Goal: Task Accomplishment & Management: Use online tool/utility

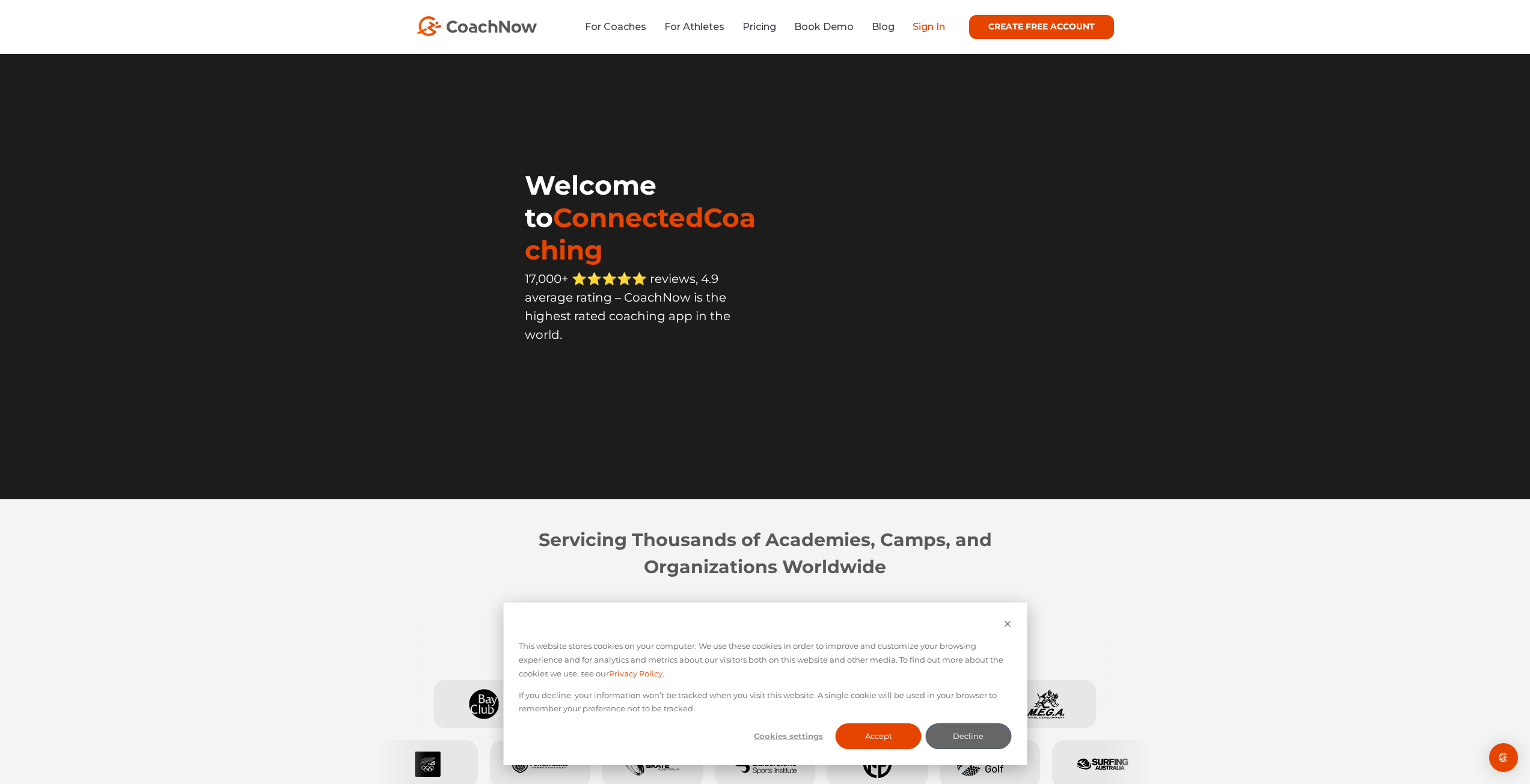
click at [940, 30] on link "Sign In" at bounding box center [929, 26] width 33 height 12
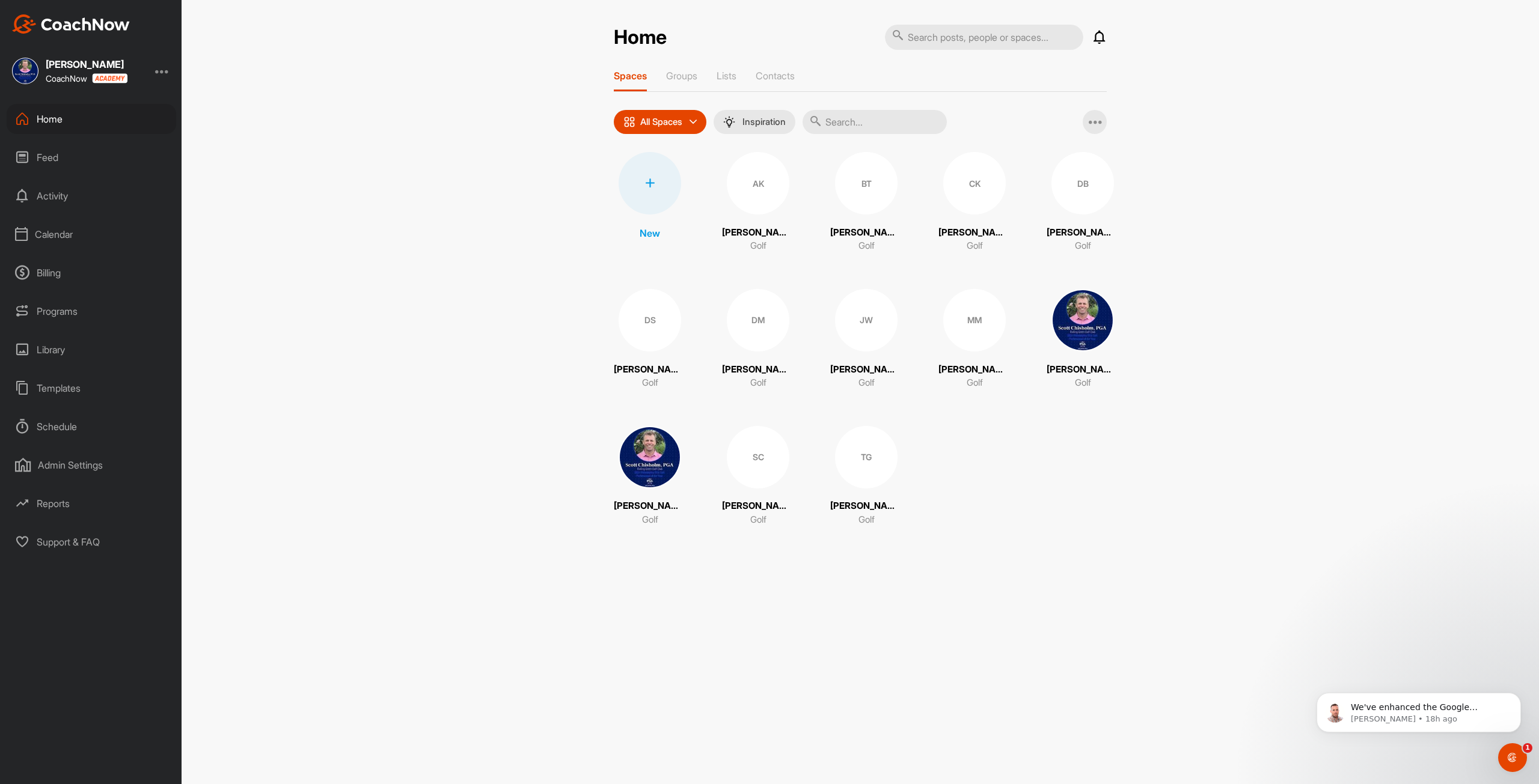
drag, startPoint x: 44, startPoint y: 230, endPoint x: 65, endPoint y: 252, distance: 30.4
click at [45, 230] on div "Calendar" at bounding box center [91, 234] width 170 height 30
click at [83, 270] on div "My Calendar" at bounding box center [104, 270] width 143 height 25
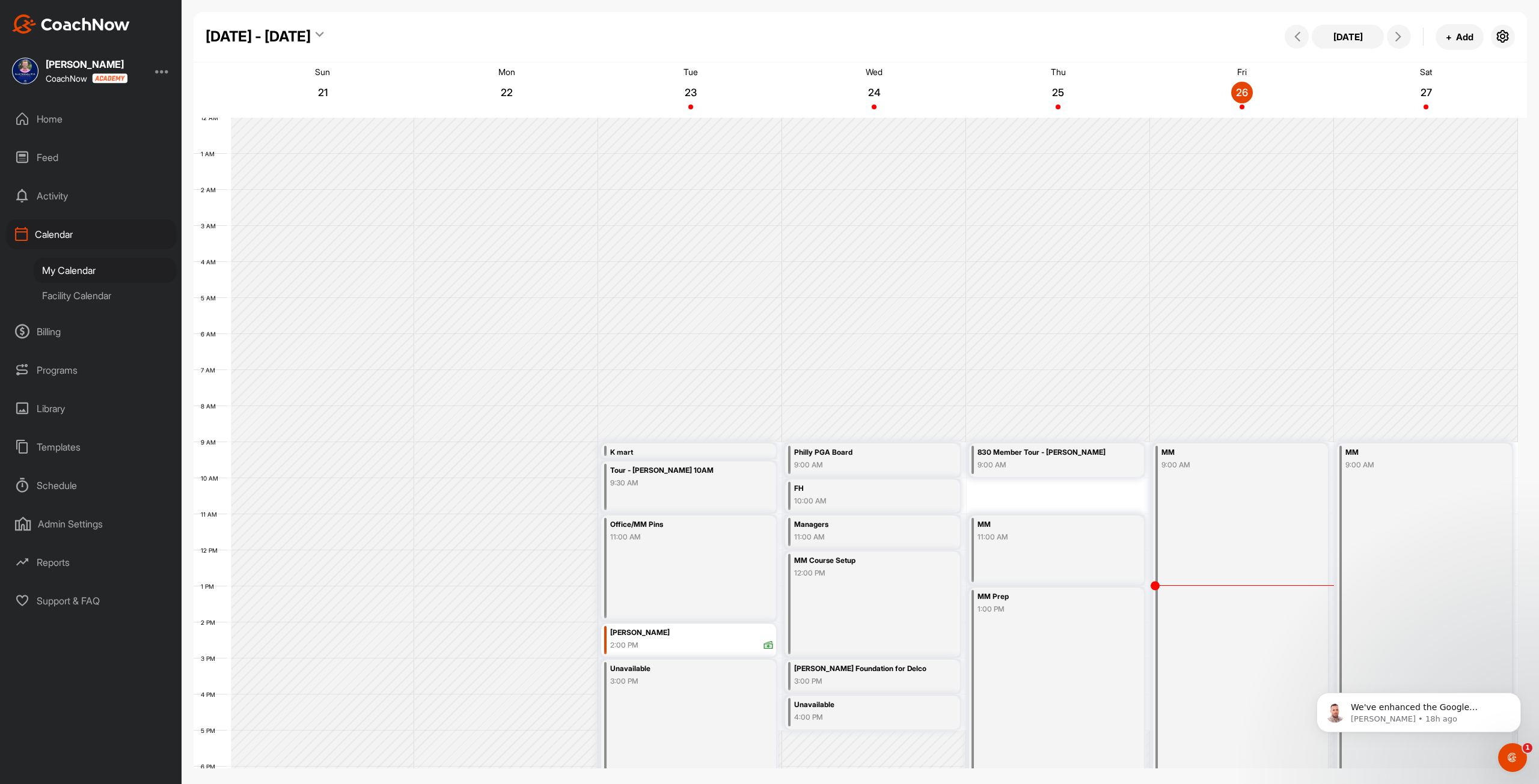
scroll to position [174, 0]
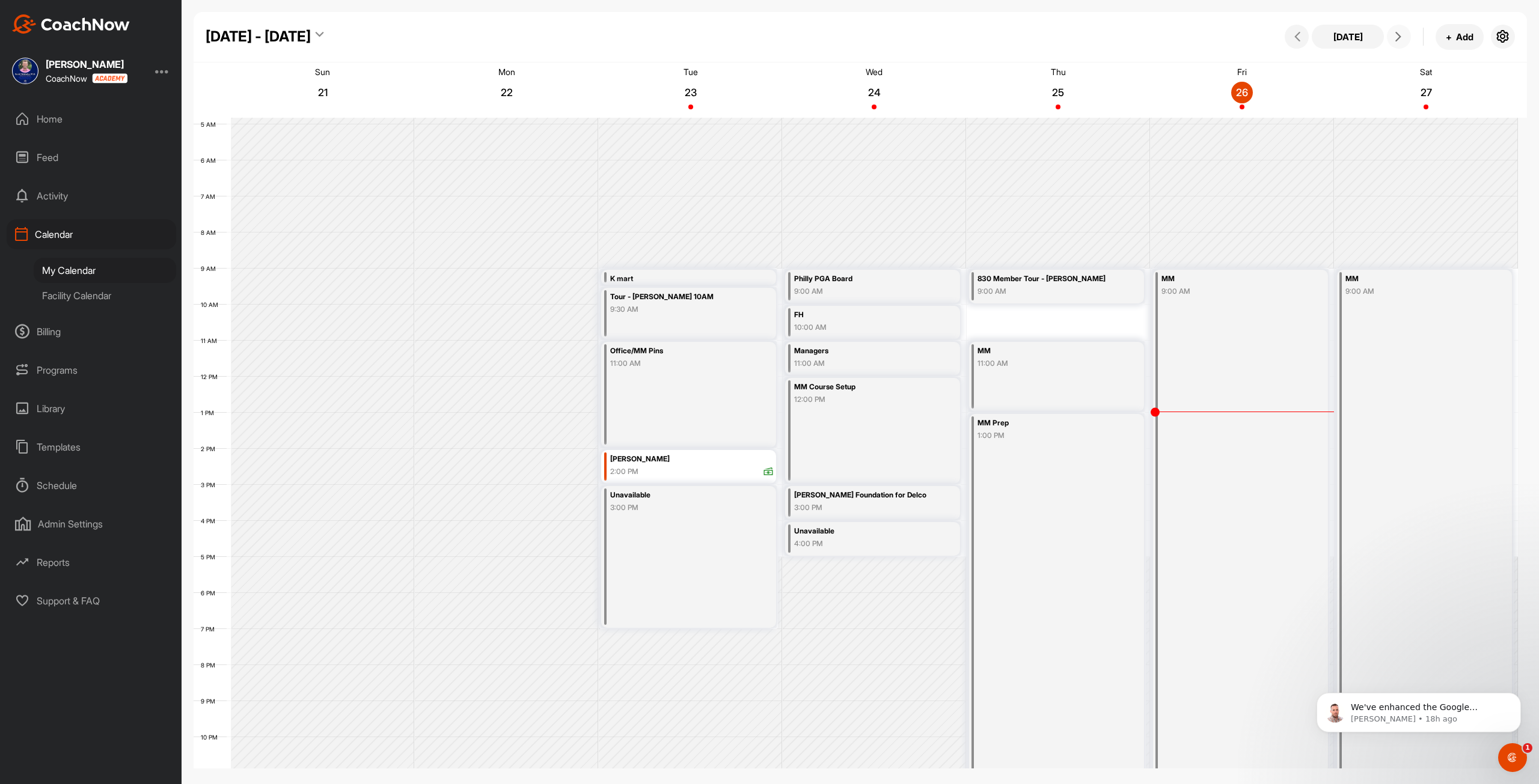
click at [1394, 38] on icon at bounding box center [1398, 37] width 9 height 9
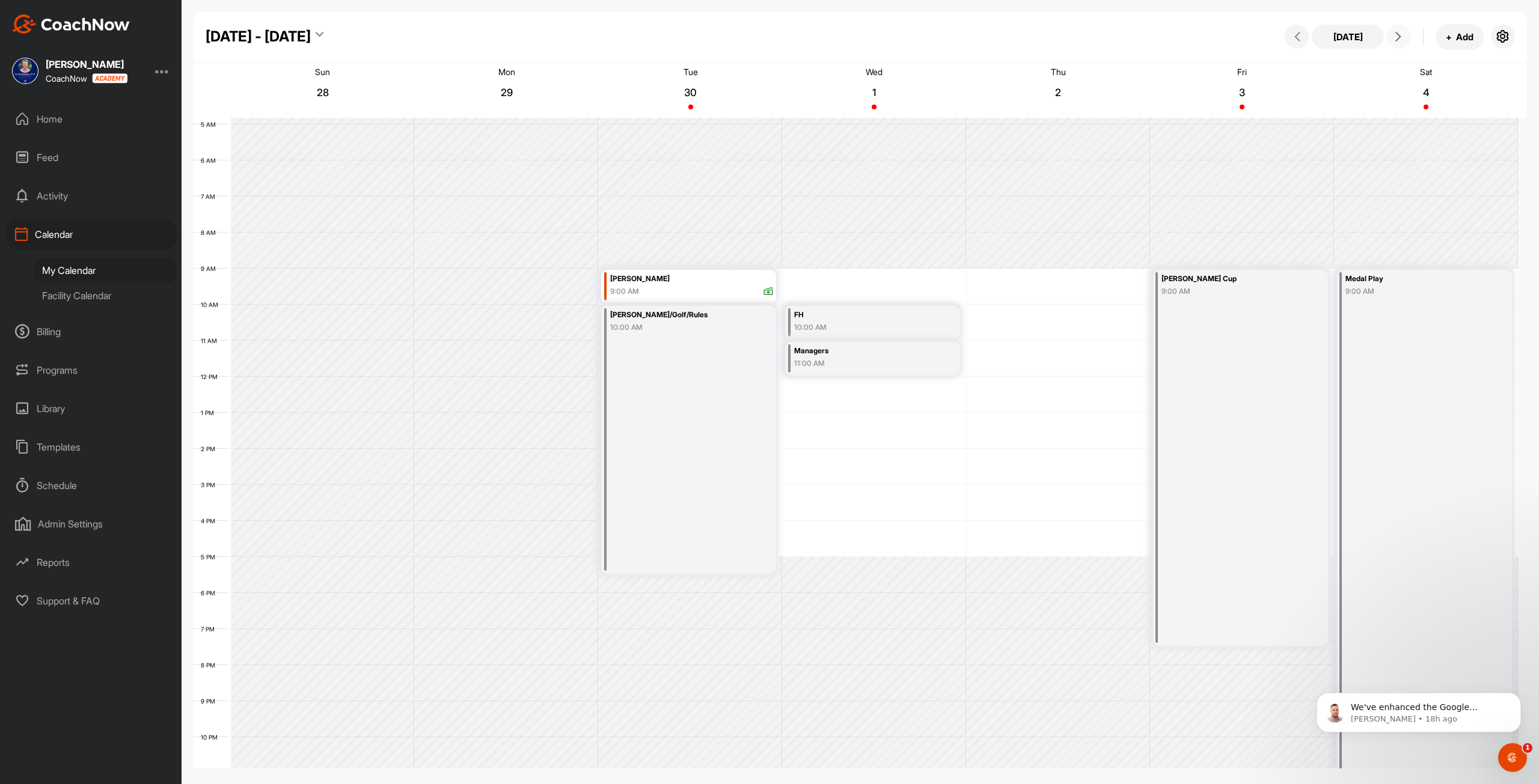
click at [1398, 40] on icon at bounding box center [1398, 37] width 9 height 9
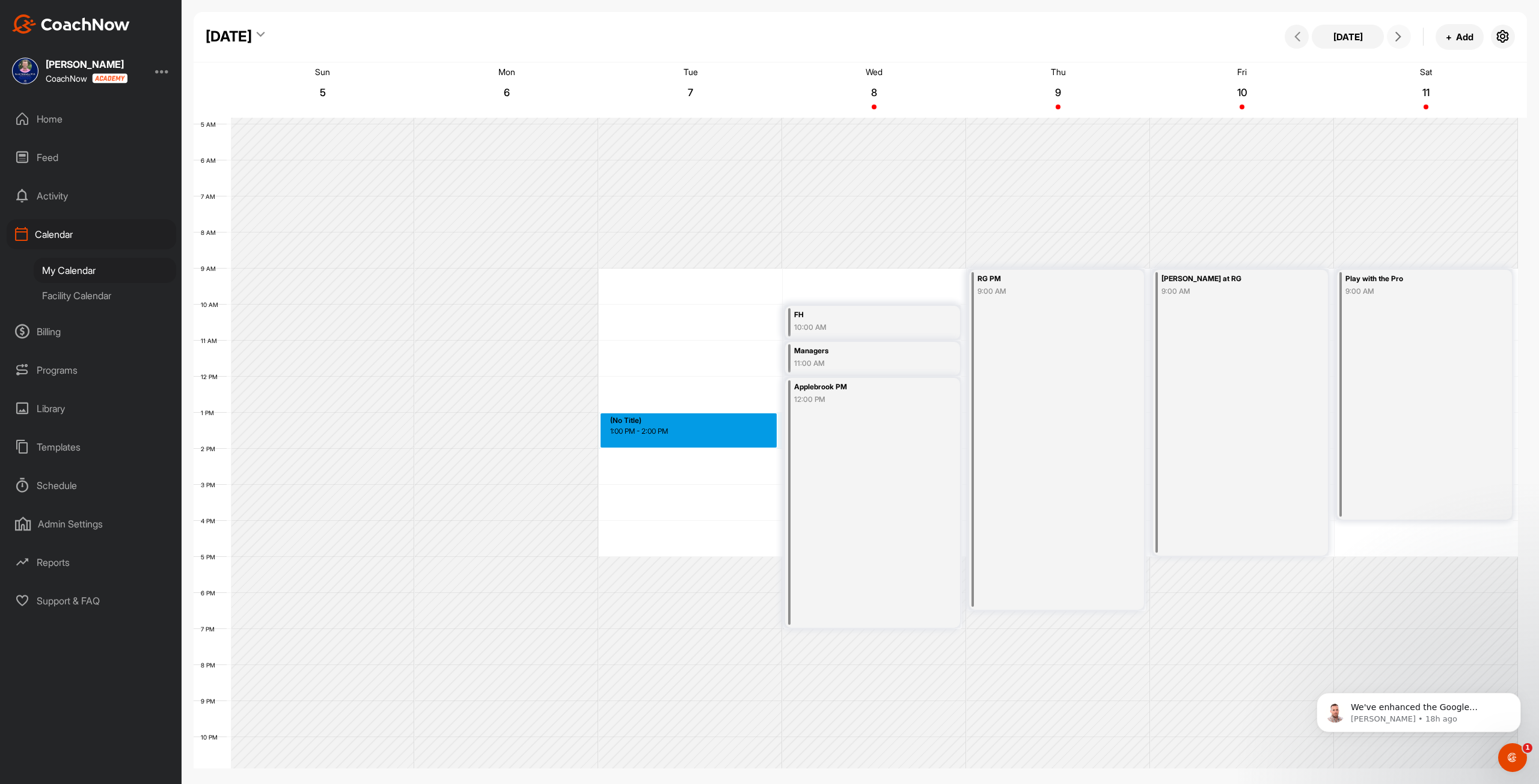
click at [638, 418] on div "12 AM 1 AM 2 AM 3 AM 4 AM 5 AM 6 AM 7 AM 8 AM 9 AM 10 AM 11 AM 12 PM 1 PM 2 PM …" at bounding box center [855, 376] width 1324 height 865
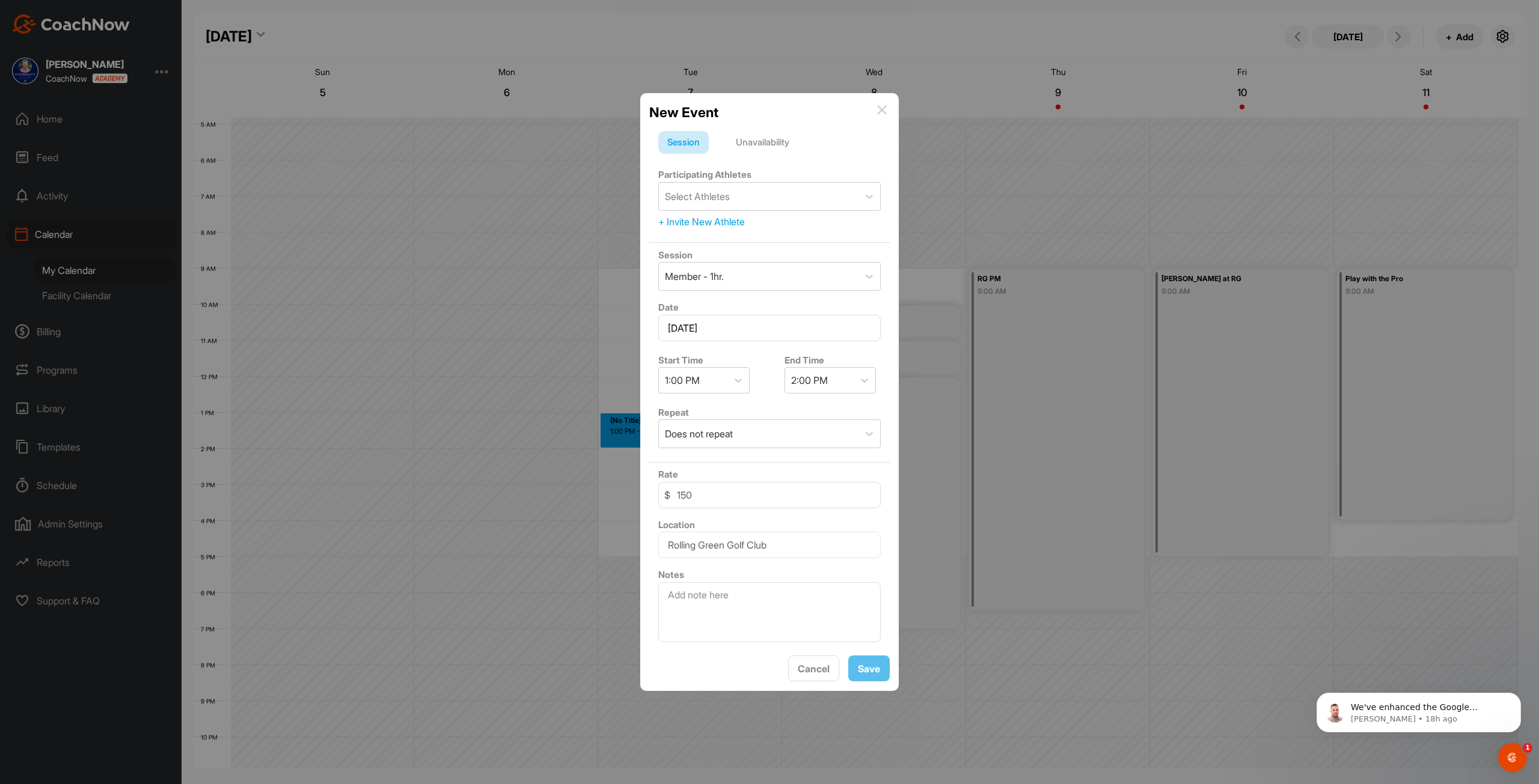
click at [778, 144] on div "Unavailability" at bounding box center [762, 142] width 72 height 23
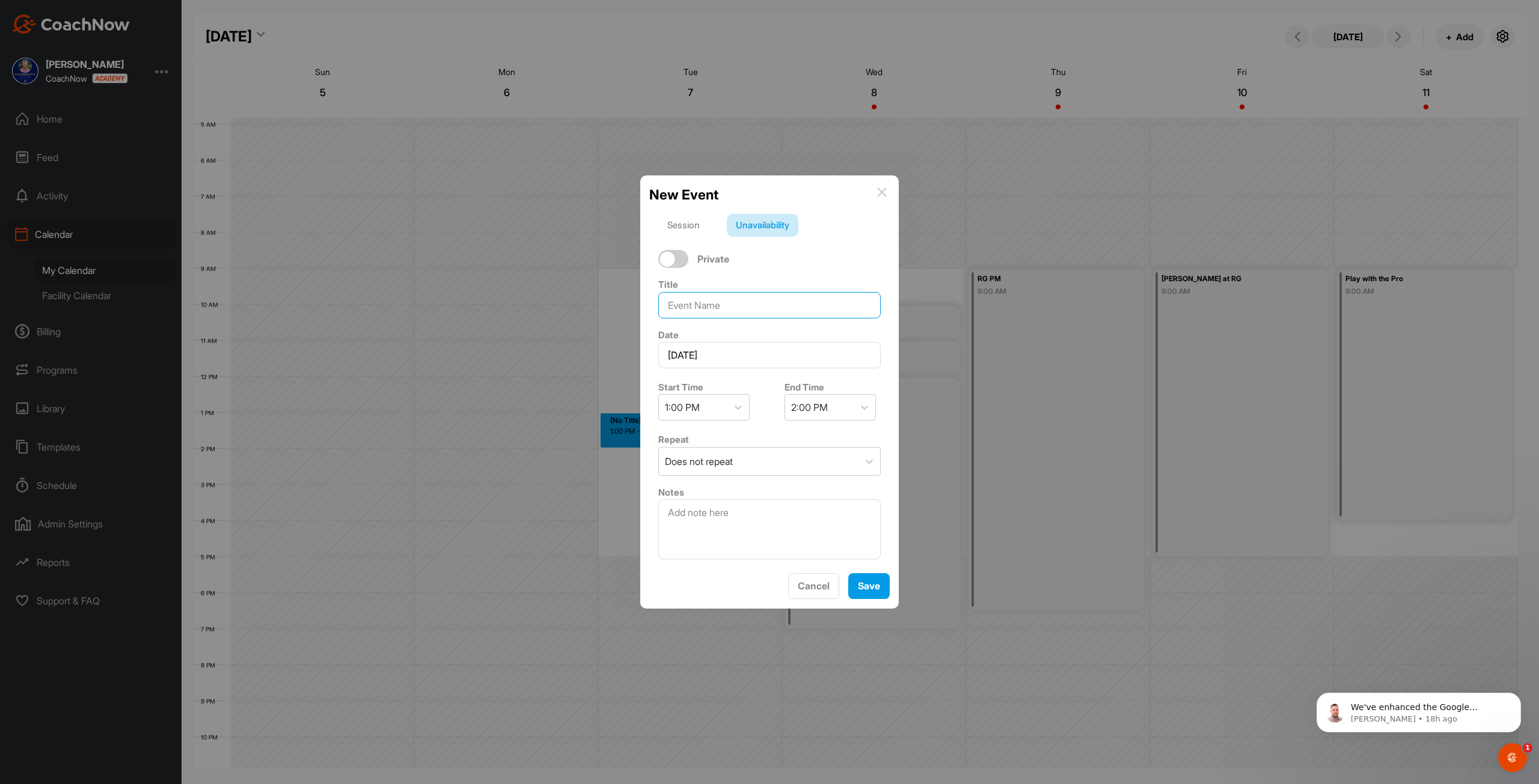
click at [741, 297] on input at bounding box center [770, 305] width 223 height 26
type input "R"
type input "[PERSON_NAME] Group AP"
click at [799, 396] on div "2:00 PM" at bounding box center [819, 407] width 69 height 25
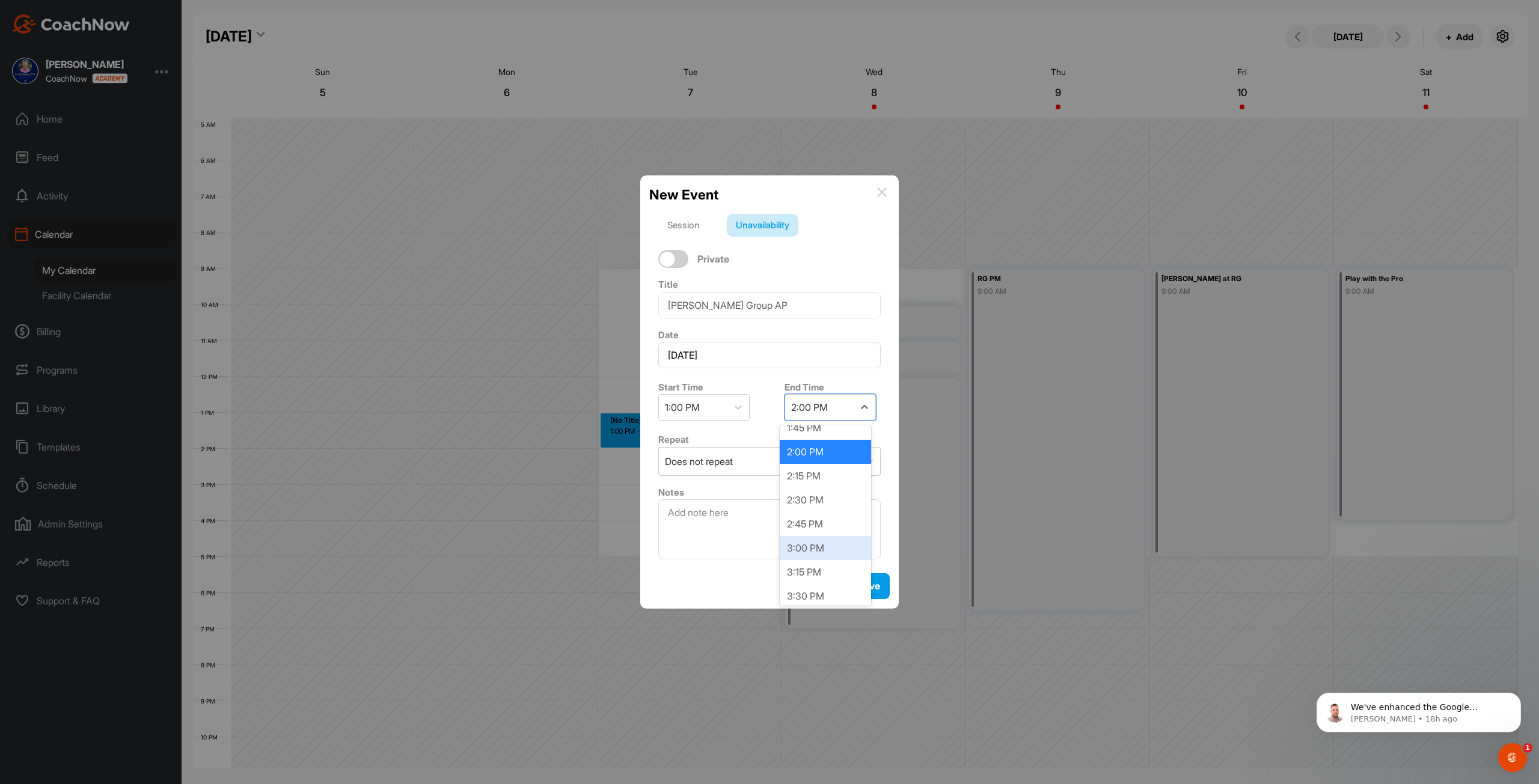
click at [804, 549] on div "3:00 PM" at bounding box center [825, 547] width 91 height 24
click at [856, 581] on button "Save" at bounding box center [868, 585] width 41 height 26
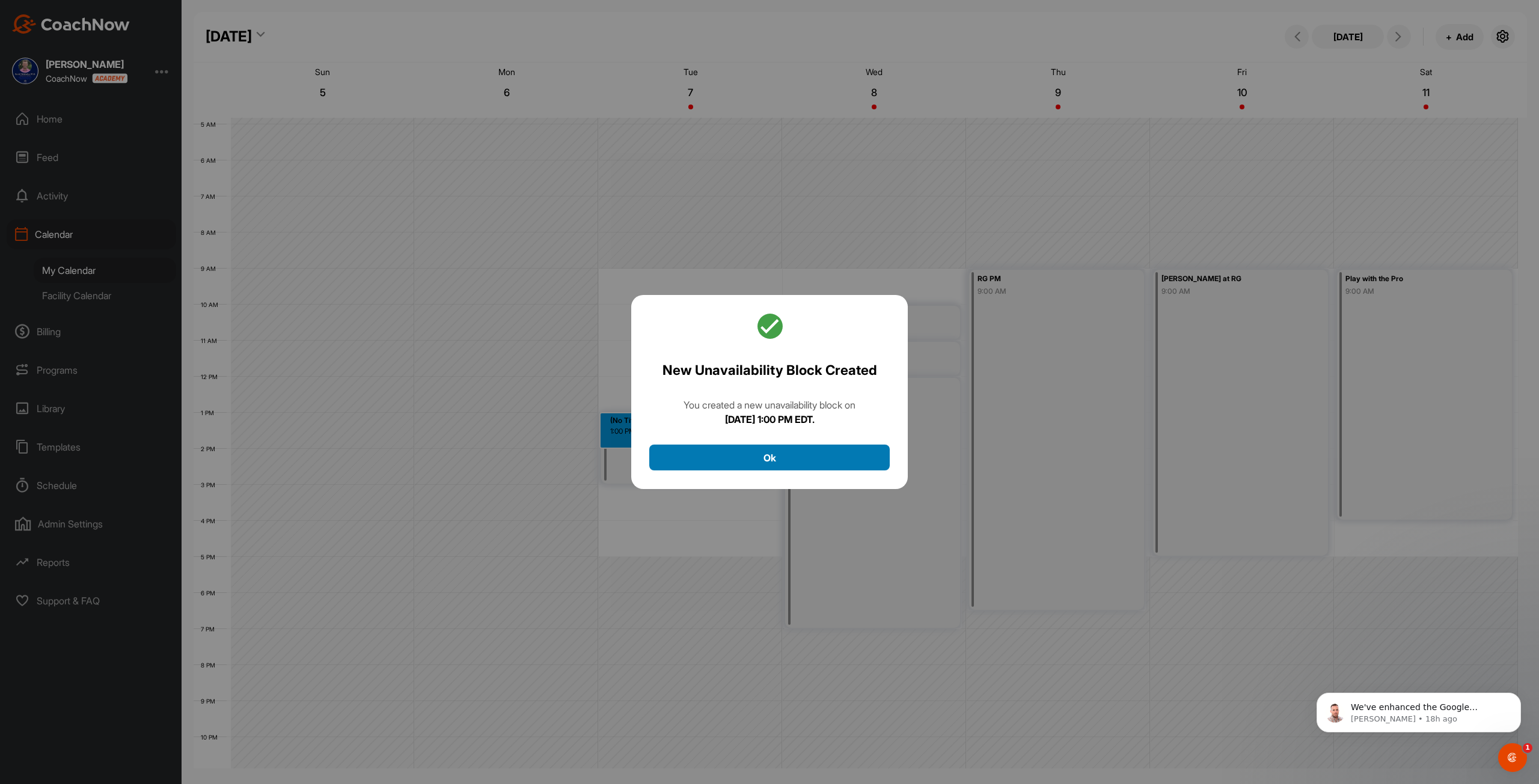
click at [688, 453] on button "Ok" at bounding box center [769, 457] width 241 height 26
